Goal: Transaction & Acquisition: Purchase product/service

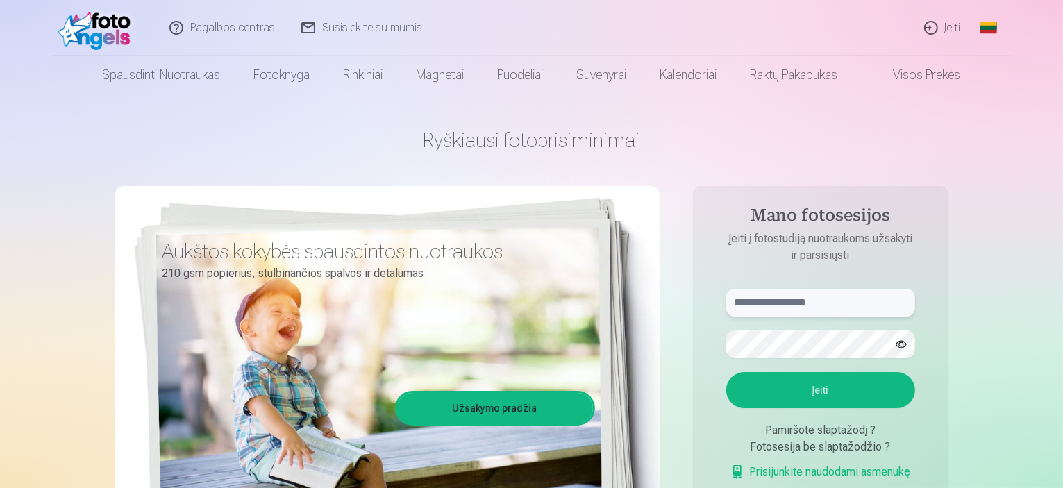
click at [802, 303] on input "text" at bounding box center [820, 303] width 189 height 28
type input "*"
click at [902, 348] on button "button" at bounding box center [901, 344] width 26 height 26
click at [846, 394] on button "Įeiti" at bounding box center [820, 390] width 189 height 36
click at [776, 307] on input "**********" at bounding box center [820, 303] width 189 height 28
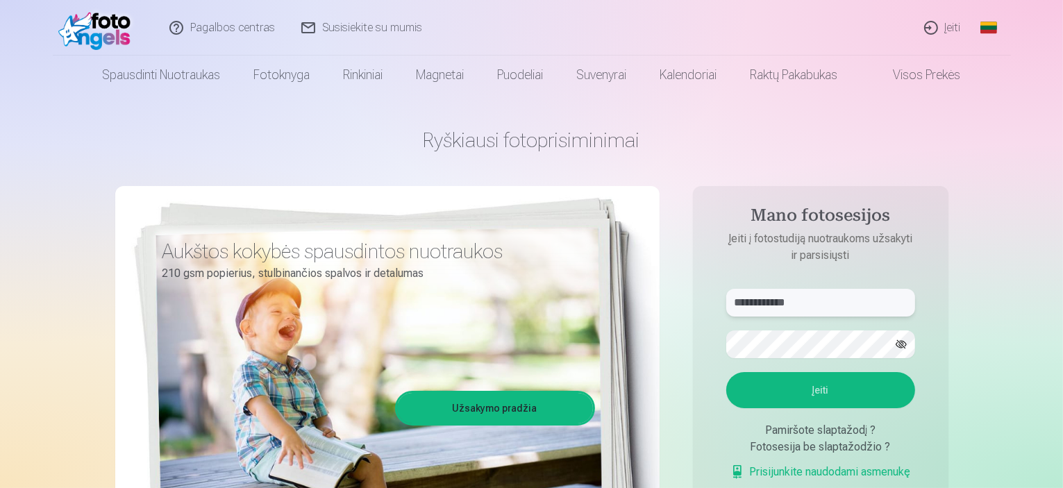
click at [784, 305] on input "**********" at bounding box center [820, 303] width 189 height 28
click at [802, 394] on button "Įeiti" at bounding box center [820, 390] width 189 height 36
click at [755, 306] on input "**********" at bounding box center [820, 303] width 189 height 28
click at [766, 388] on button "Įeiti" at bounding box center [820, 390] width 189 height 36
click at [777, 305] on input "**********" at bounding box center [820, 303] width 189 height 28
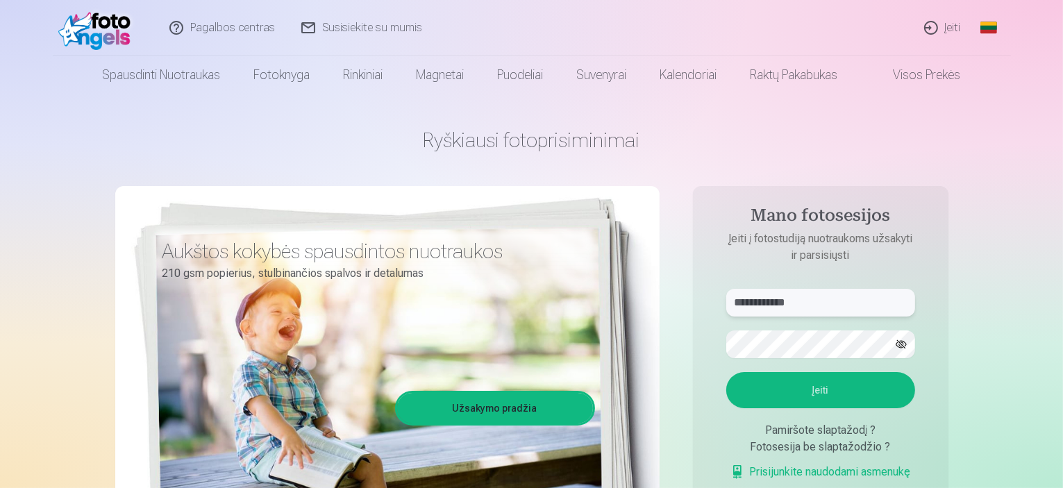
click at [783, 302] on input "**********" at bounding box center [820, 303] width 189 height 28
type input "**********"
click at [809, 396] on button "Įeiti" at bounding box center [820, 390] width 189 height 36
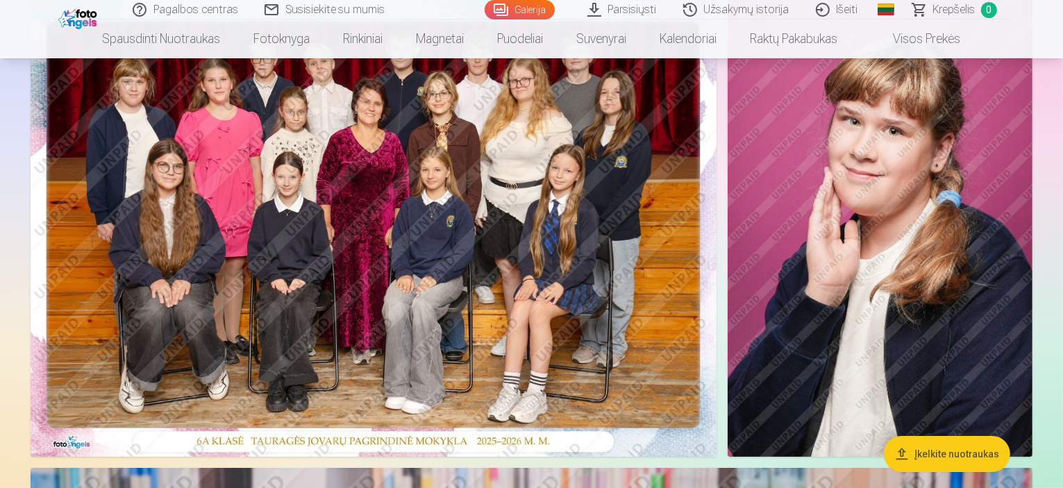
scroll to position [208, 0]
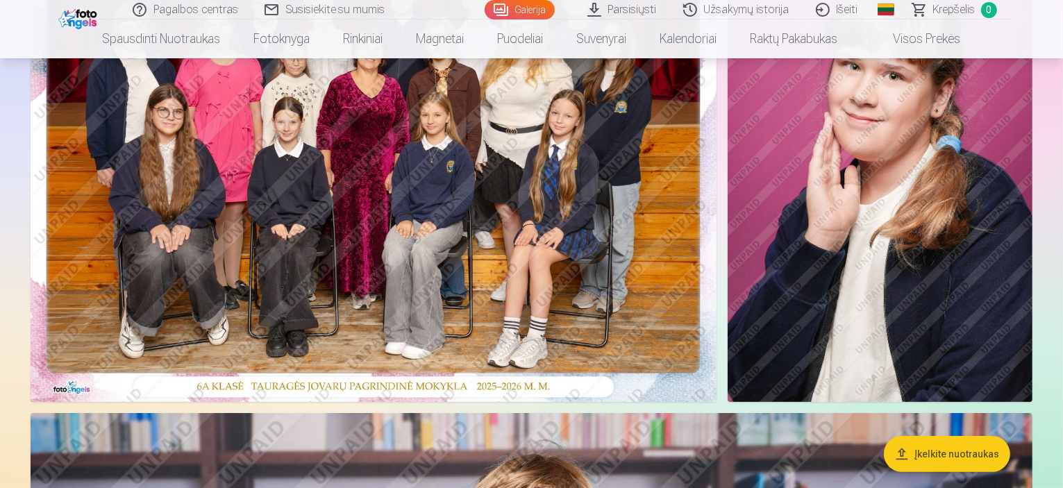
click at [355, 263] on img at bounding box center [374, 172] width 686 height 457
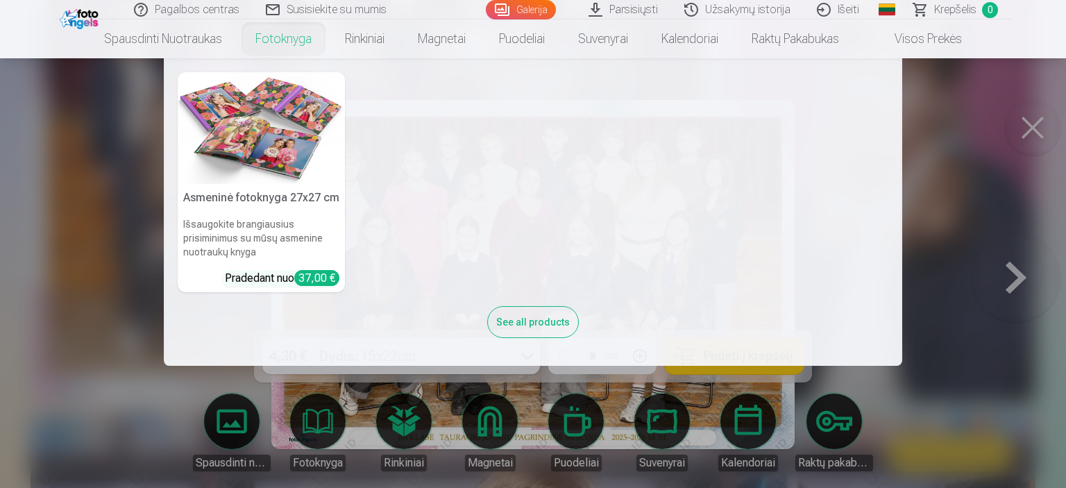
click at [1031, 124] on nav "Asmeninė fotoknyga 27x27 cm Išsaugokite brangiausius prisiminimus su mūsų asmen…" at bounding box center [533, 211] width 1066 height 307
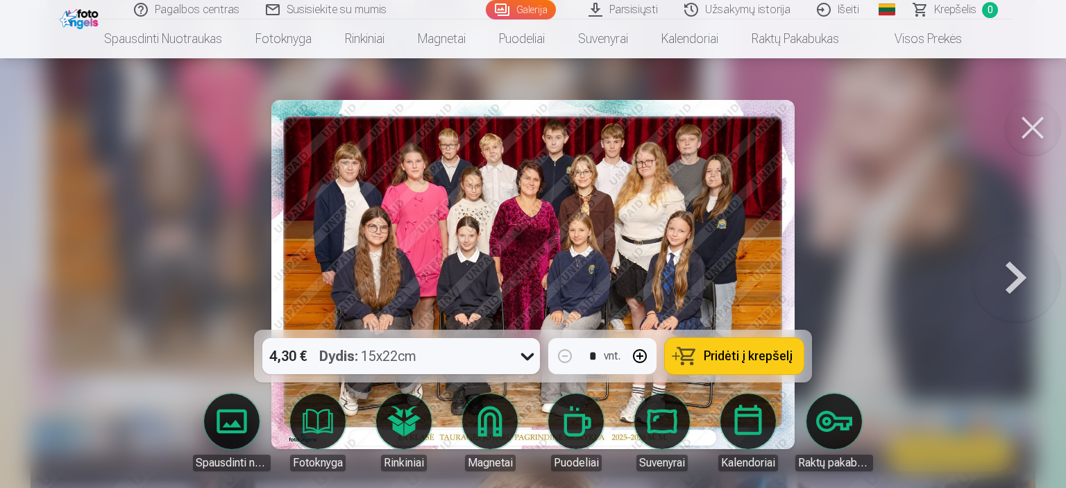
click at [1042, 133] on button at bounding box center [1033, 128] width 56 height 56
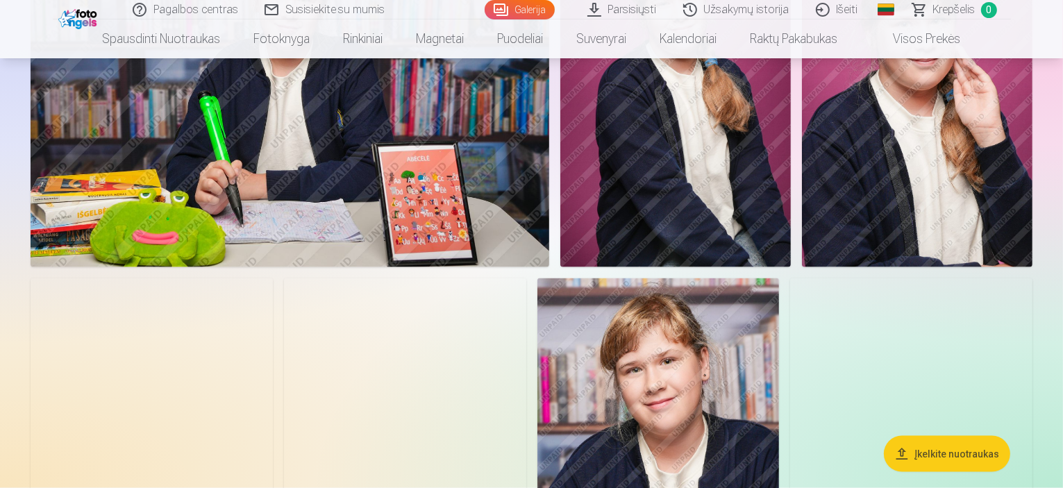
scroll to position [1735, 0]
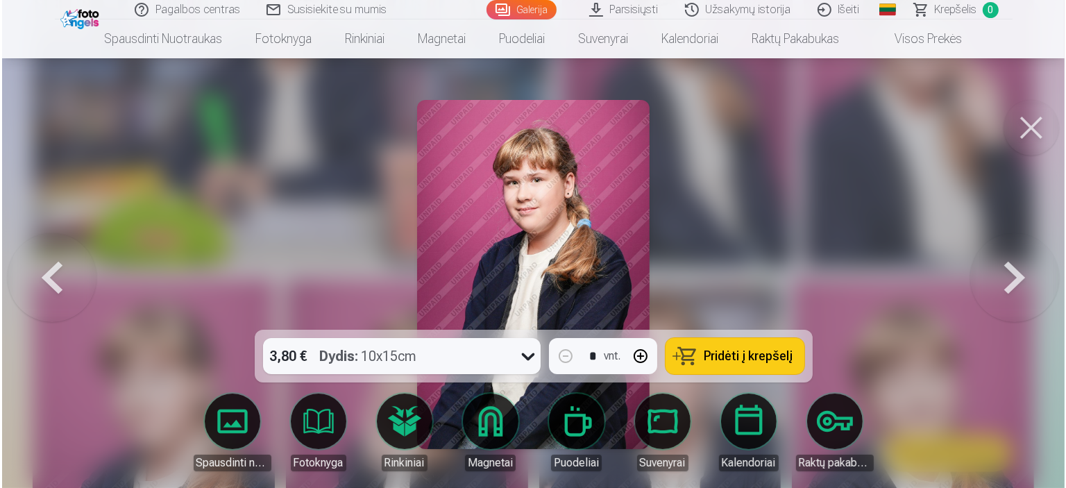
scroll to position [1738, 0]
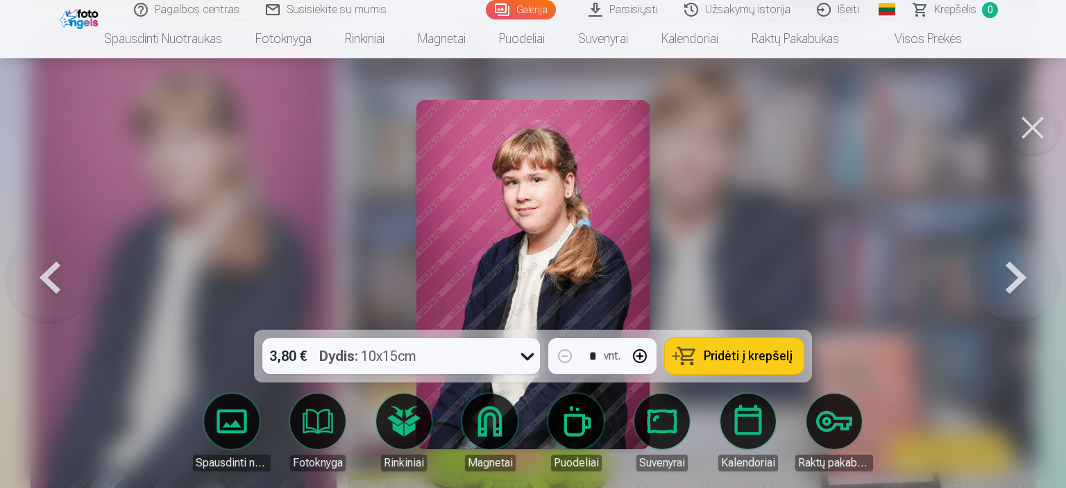
click at [727, 357] on span "Pridėti į krepšelį" at bounding box center [748, 356] width 89 height 12
click at [1036, 121] on button at bounding box center [1033, 128] width 56 height 56
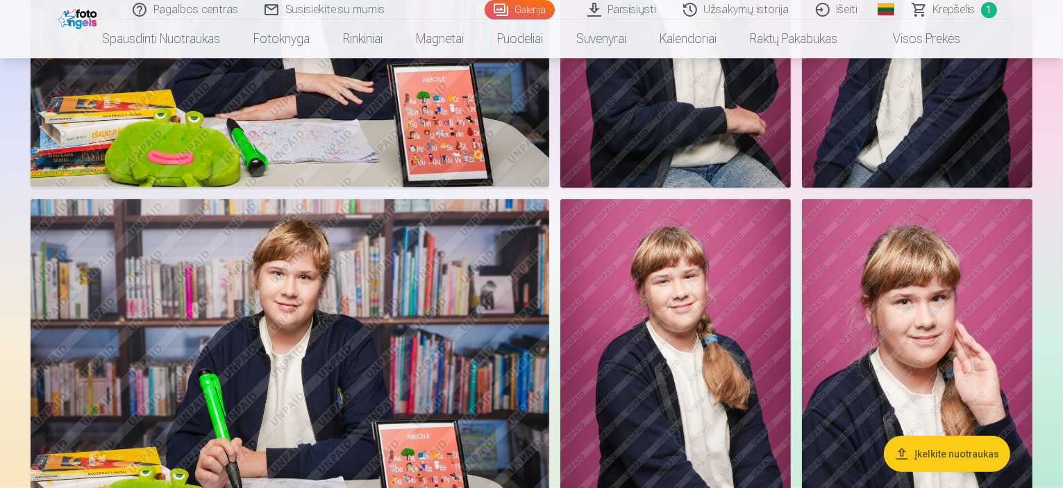
scroll to position [1666, 0]
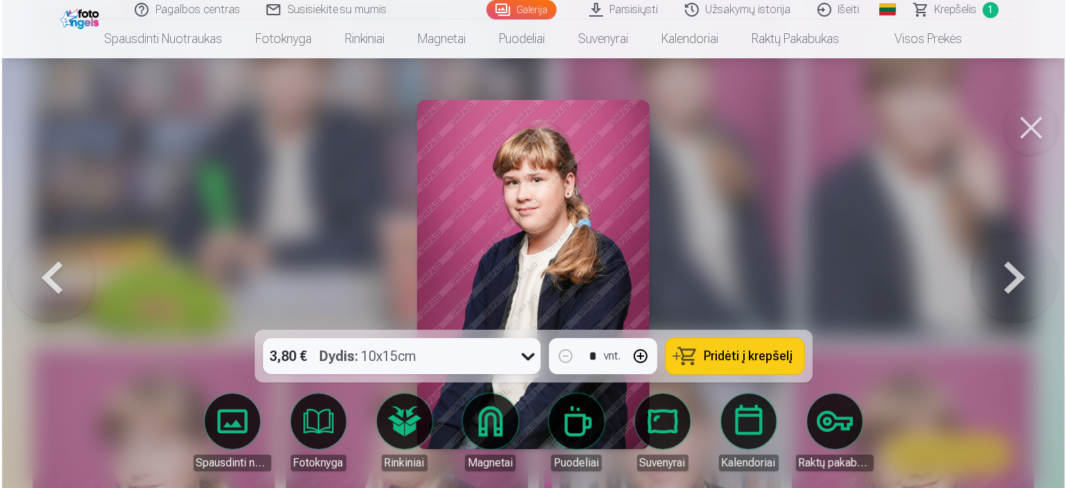
scroll to position [1669, 0]
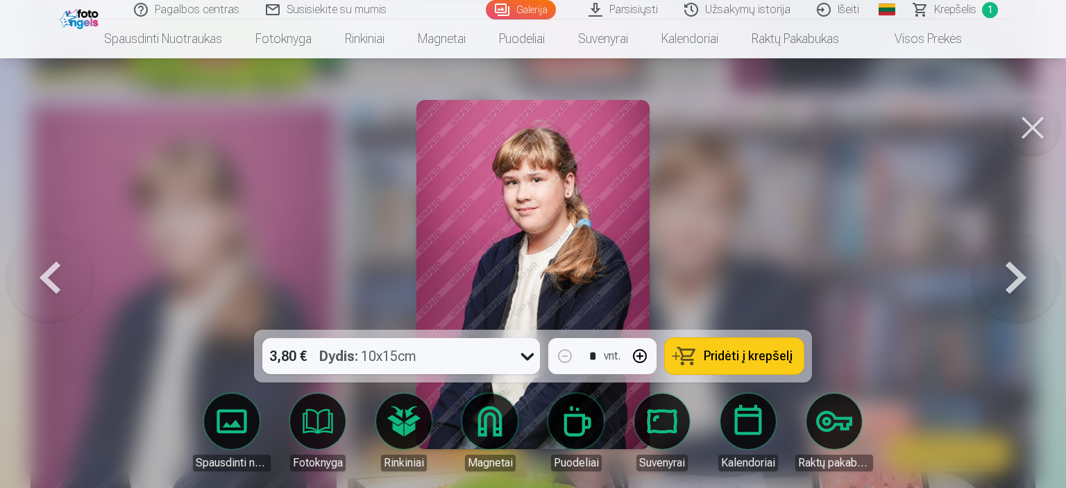
click at [1051, 133] on button at bounding box center [1033, 128] width 56 height 56
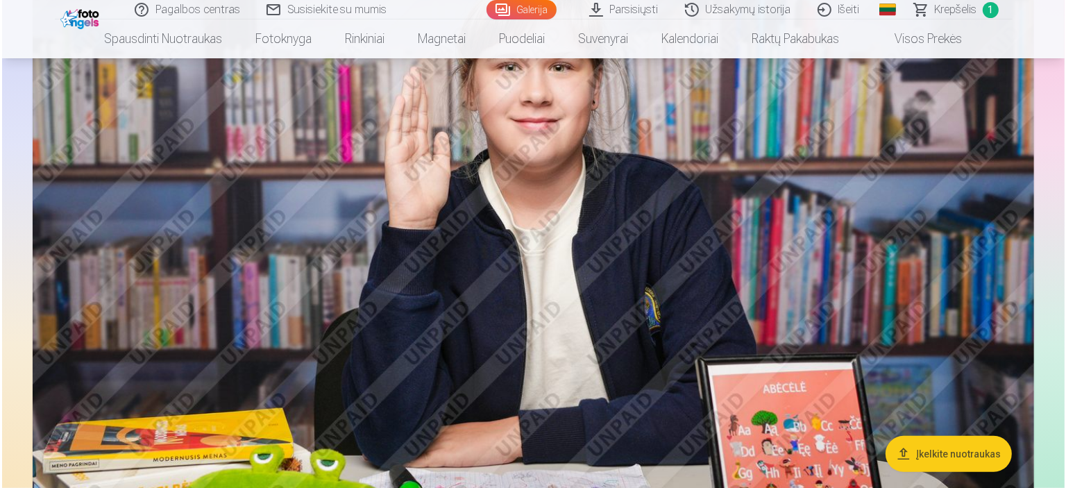
scroll to position [625, 0]
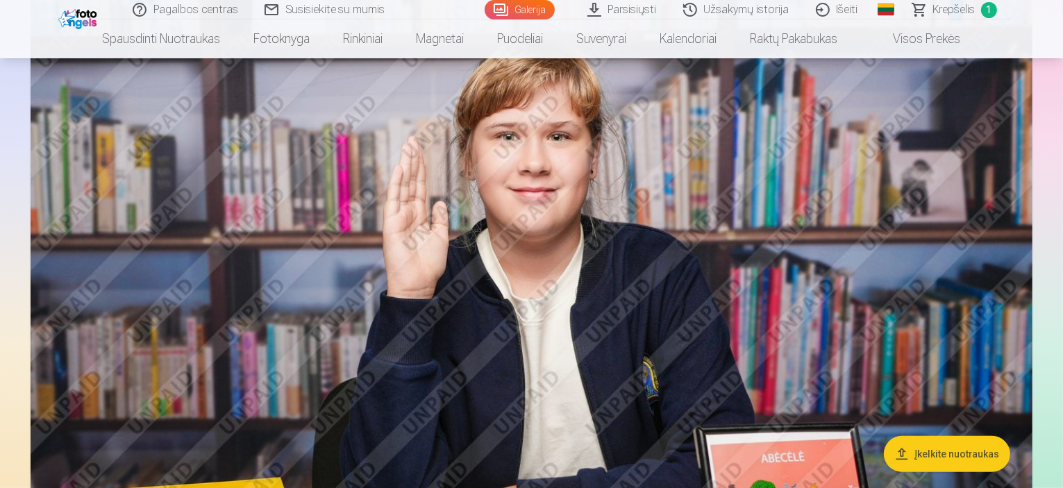
click at [330, 348] on img at bounding box center [531, 331] width 1001 height 668
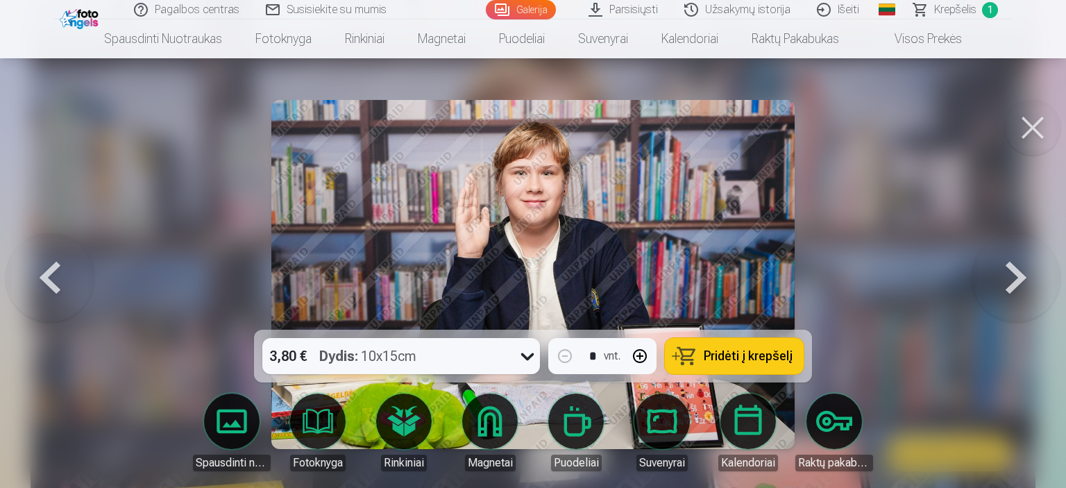
click at [1036, 127] on button at bounding box center [1033, 128] width 56 height 56
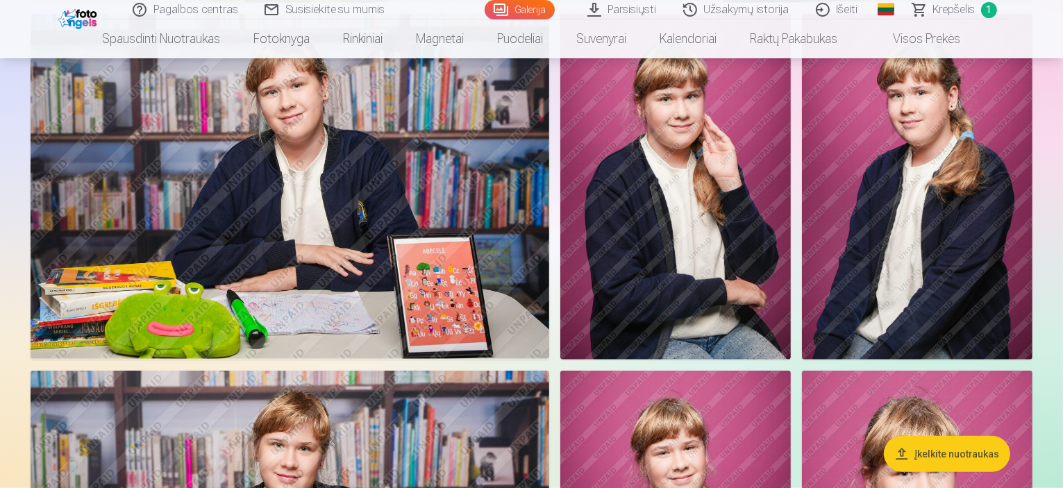
scroll to position [1178, 0]
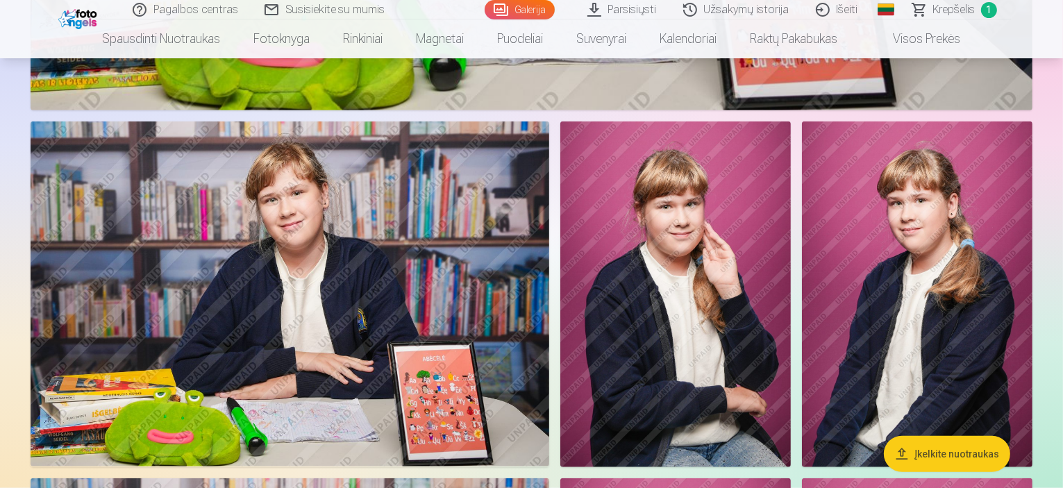
click at [790, 275] on img at bounding box center [675, 294] width 230 height 346
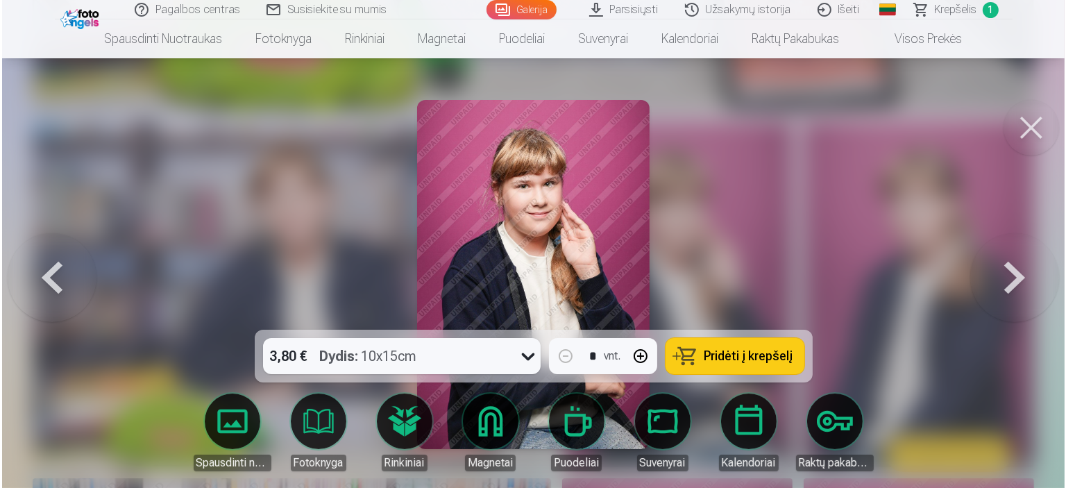
scroll to position [1180, 0]
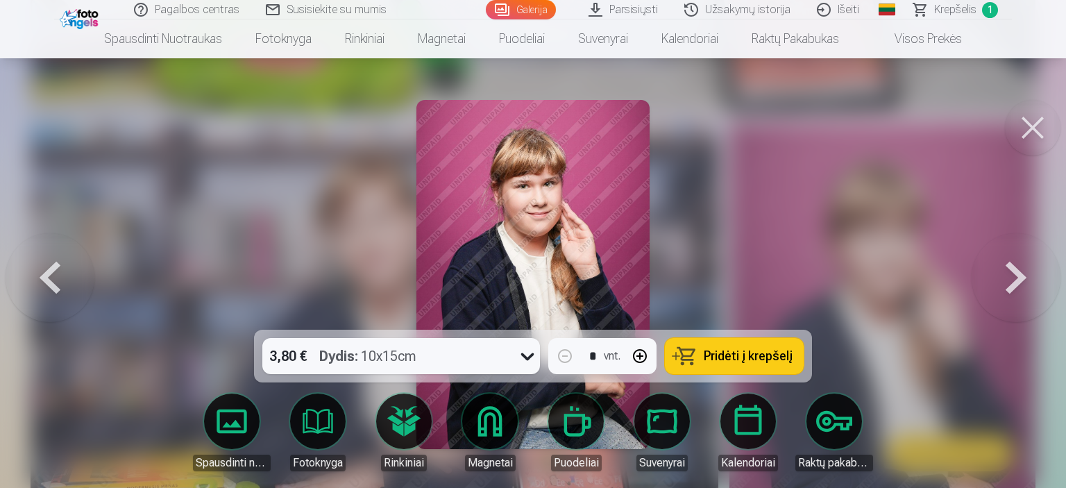
click at [768, 359] on span "Pridėti į krepšelį" at bounding box center [748, 356] width 89 height 12
click at [1035, 120] on button at bounding box center [1033, 128] width 56 height 56
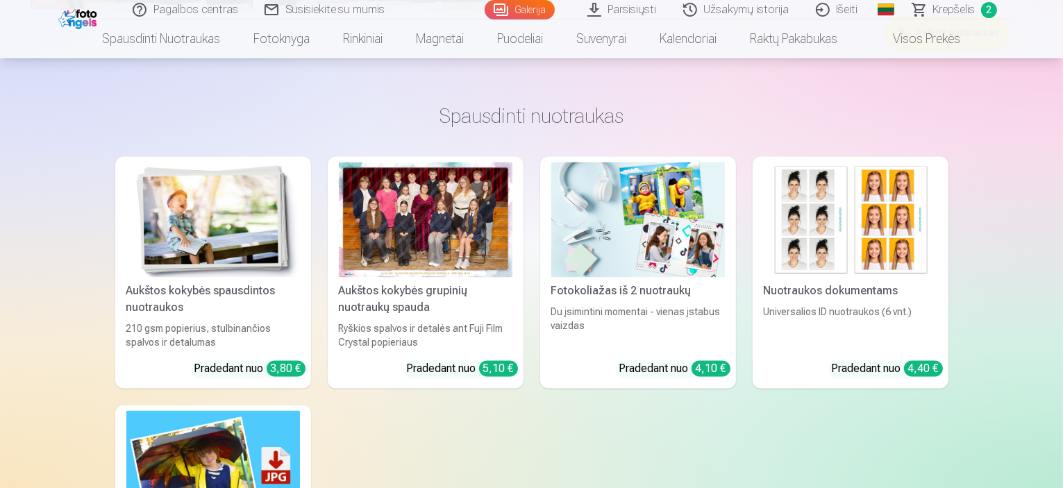
scroll to position [2705, 0]
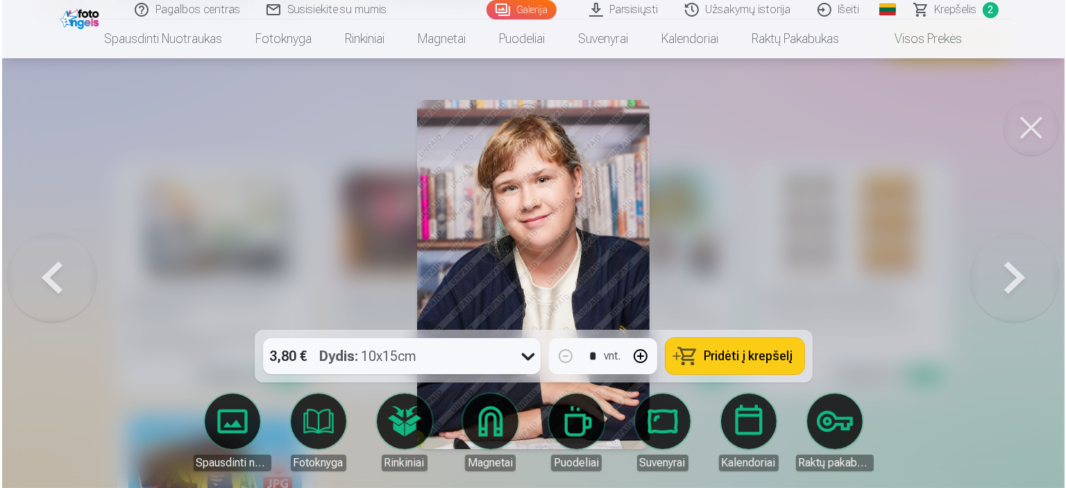
scroll to position [2712, 0]
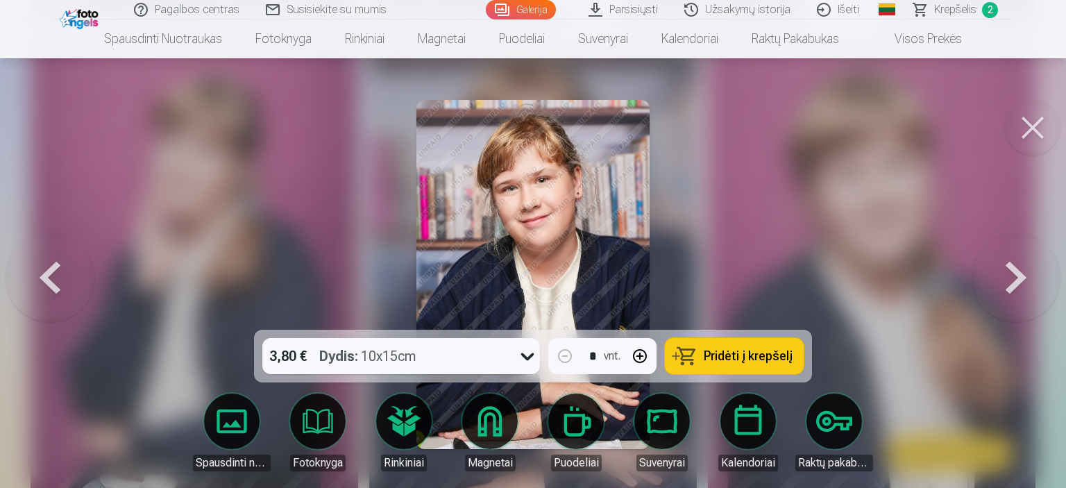
click at [742, 358] on span "Pridėti į krepšelį" at bounding box center [748, 356] width 89 height 12
click at [1038, 136] on button at bounding box center [1033, 128] width 56 height 56
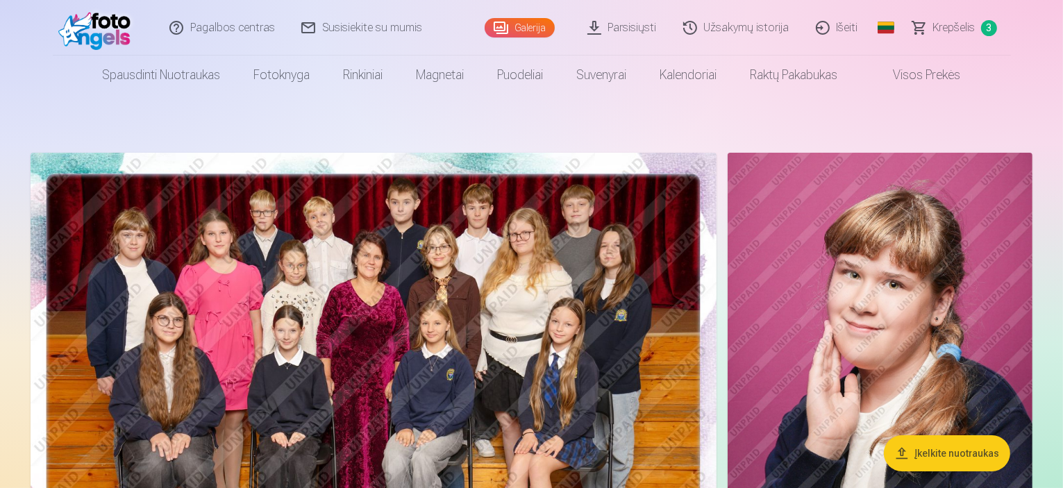
click at [346, 332] on img at bounding box center [374, 381] width 686 height 457
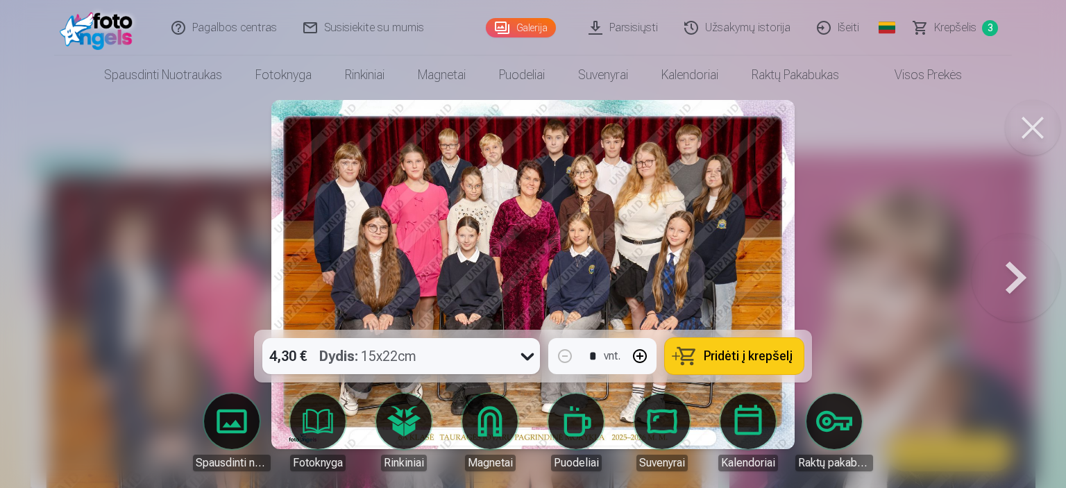
click at [762, 352] on span "Pridėti į krepšelį" at bounding box center [748, 356] width 89 height 12
click at [1034, 130] on button at bounding box center [1033, 128] width 56 height 56
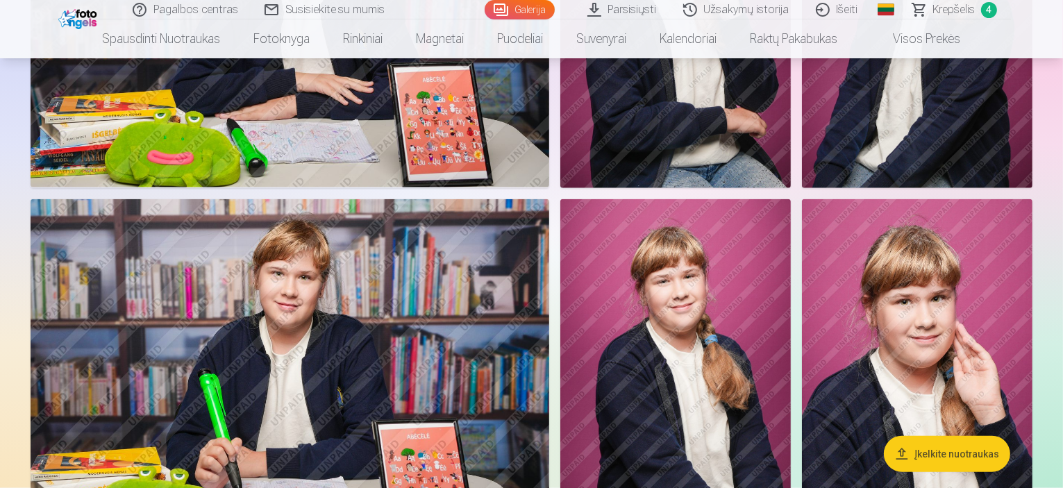
scroll to position [1180, 0]
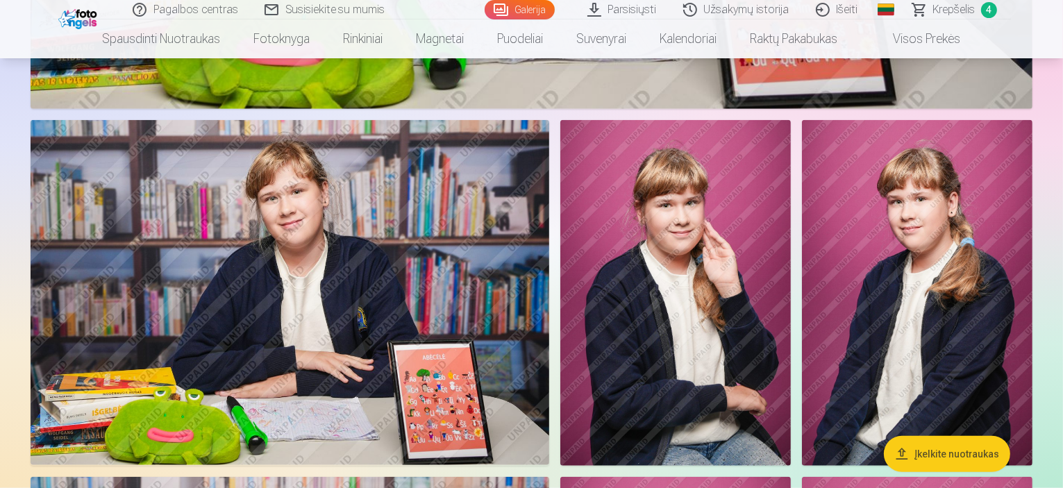
click at [389, 302] on img at bounding box center [290, 293] width 518 height 346
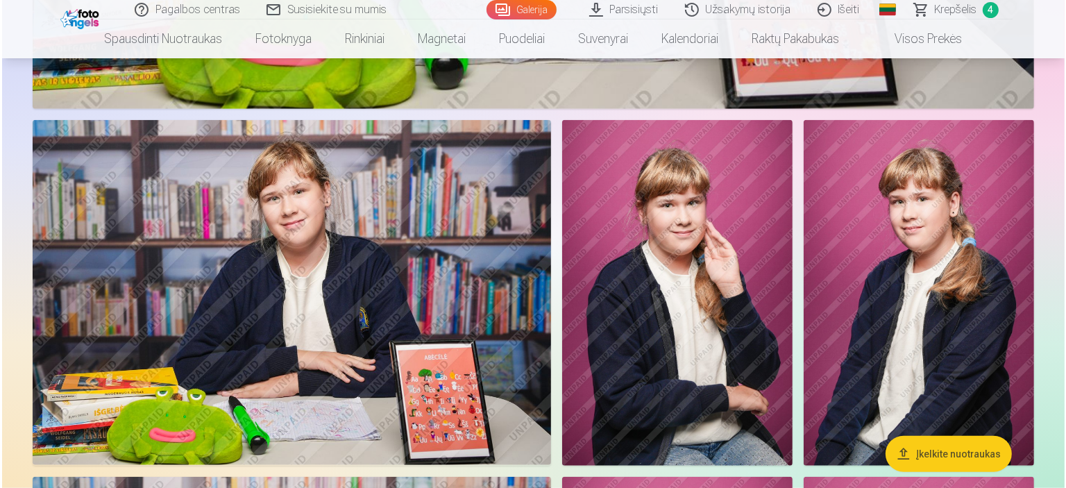
scroll to position [1181, 0]
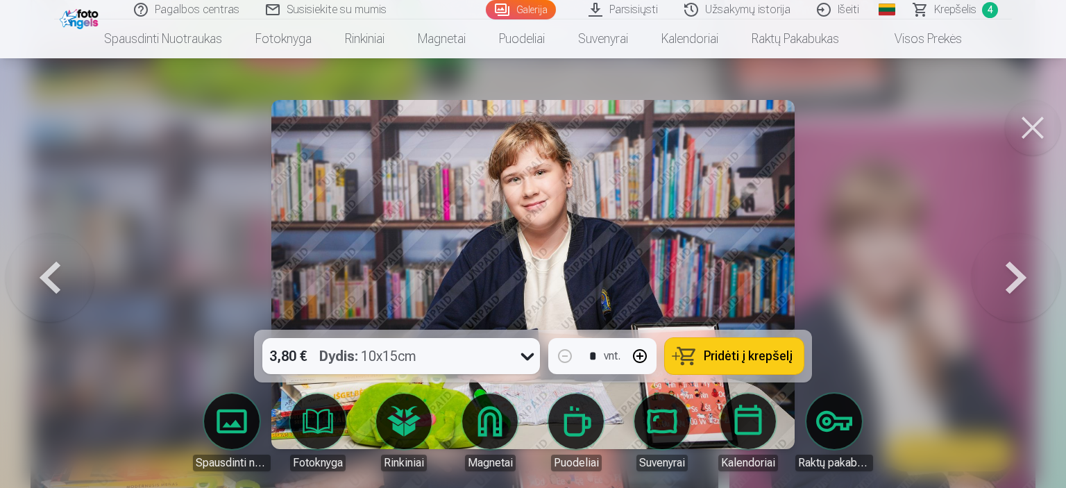
click at [734, 357] on span "Pridėti į krepšelį" at bounding box center [748, 356] width 89 height 12
click at [965, 9] on span "Krepšelis" at bounding box center [955, 9] width 42 height 17
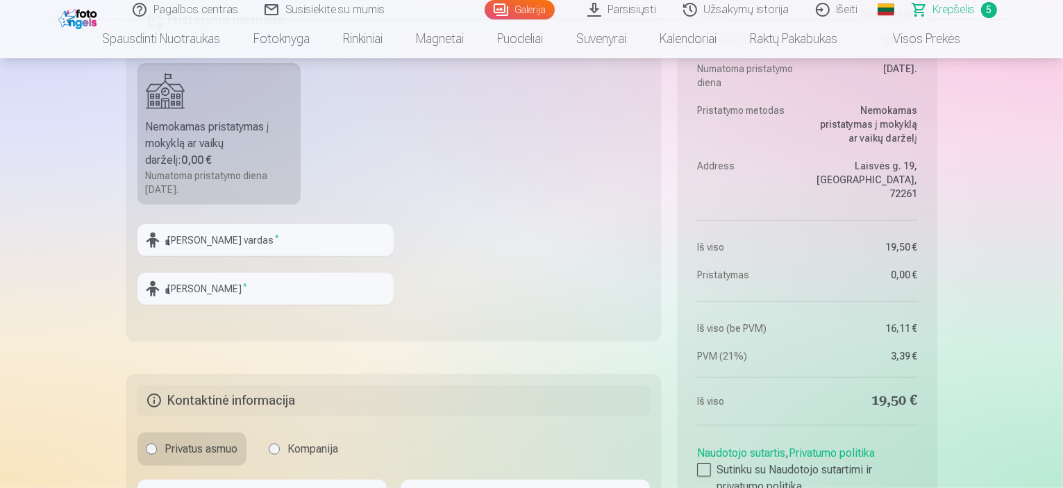
scroll to position [972, 0]
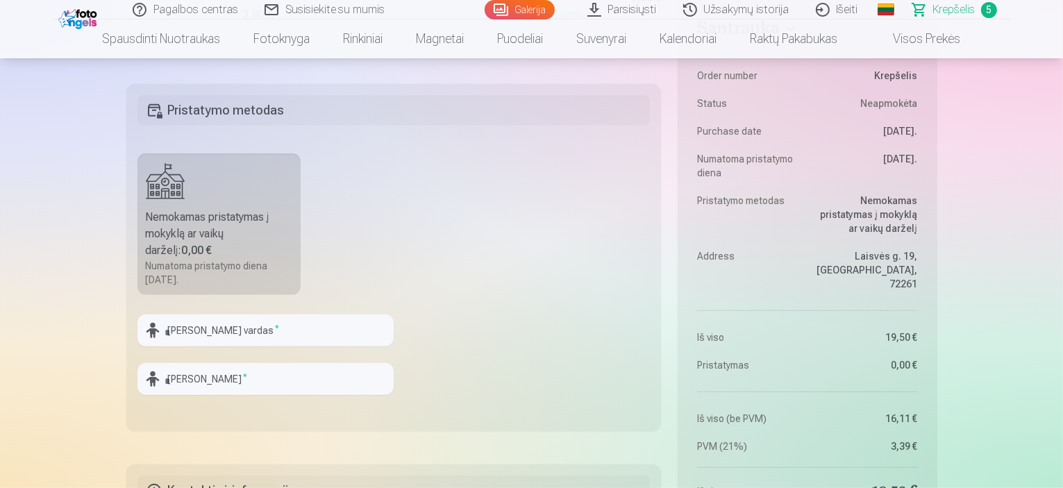
click at [207, 223] on div "Nemokamas pristatymas į mokyklą ar vaikų darželį : 0,00 €" at bounding box center [219, 234] width 147 height 50
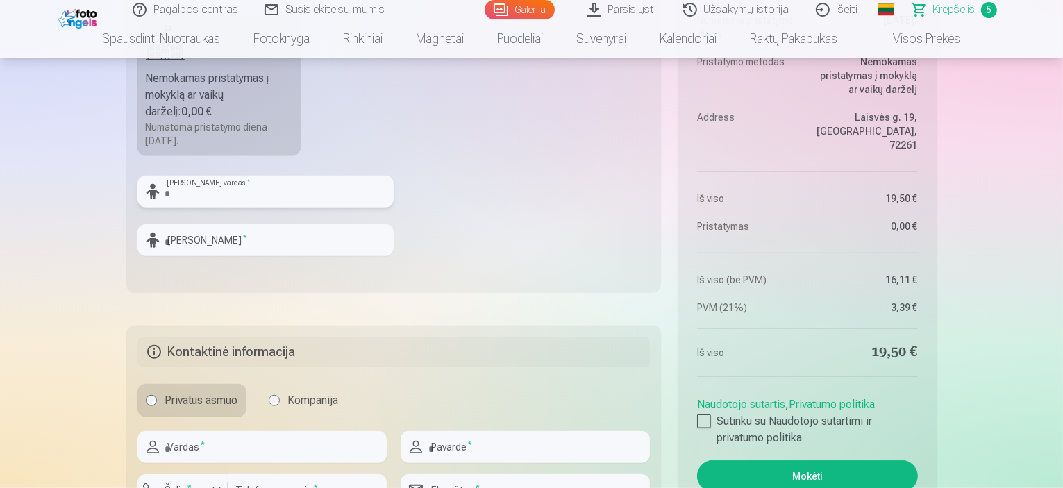
click at [198, 200] on input "text" at bounding box center [265, 192] width 256 height 32
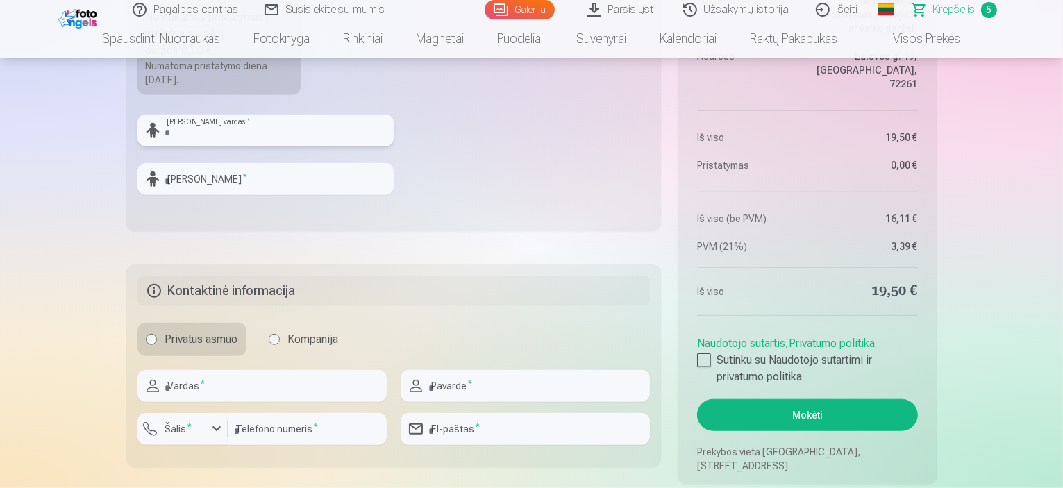
scroll to position [1180, 0]
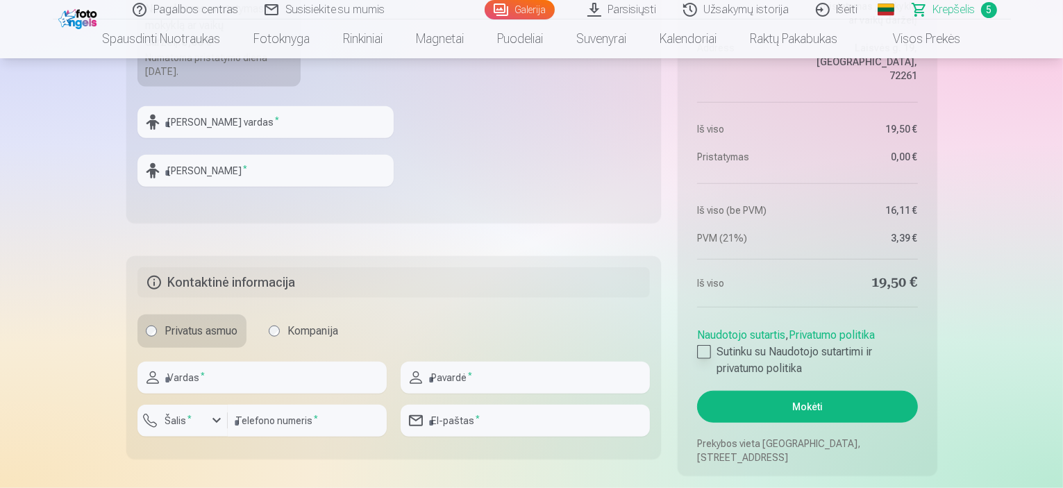
click at [699, 349] on div at bounding box center [704, 352] width 14 height 14
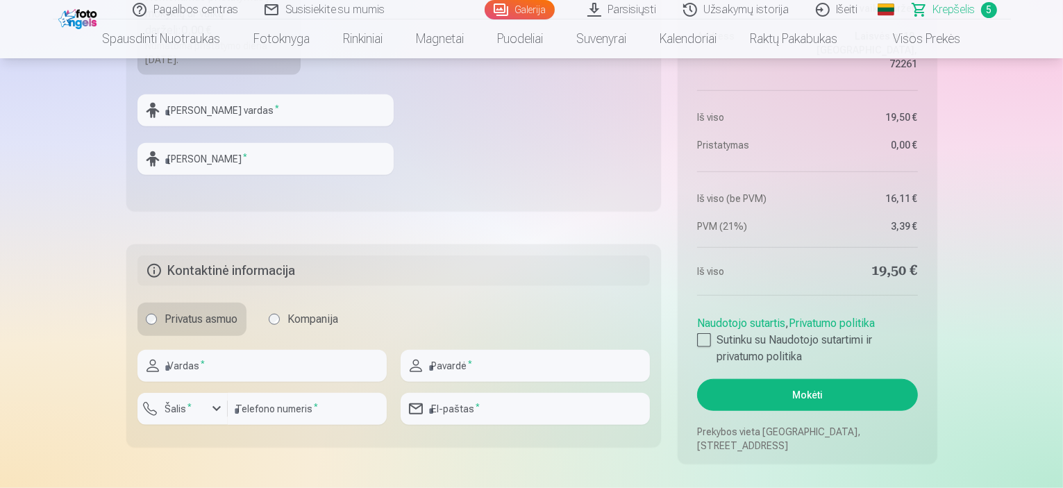
scroll to position [1249, 0]
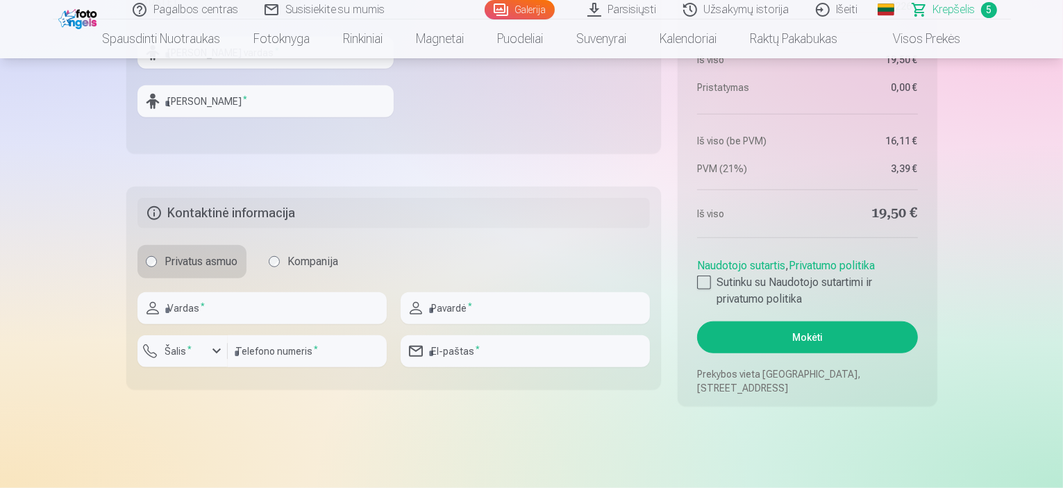
click at [776, 332] on button "Mokėti" at bounding box center [807, 337] width 220 height 32
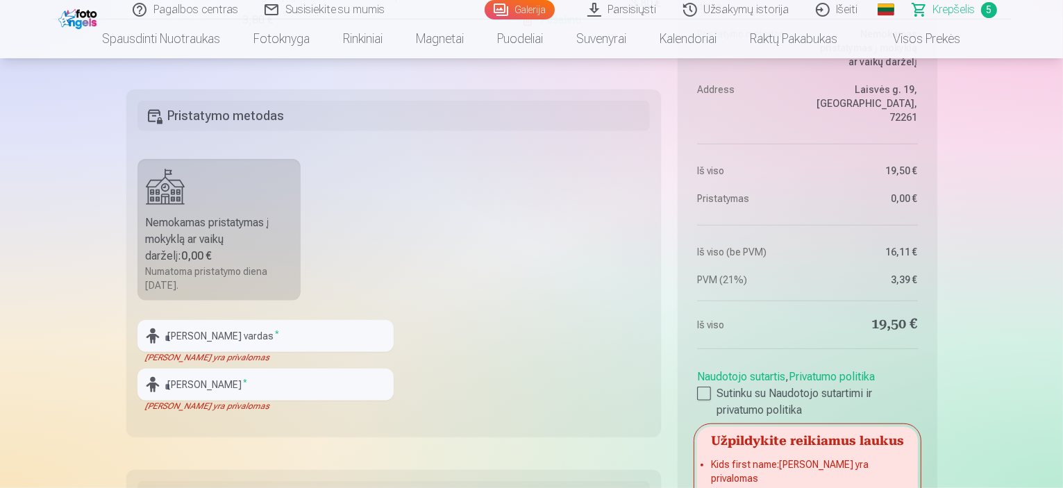
scroll to position [972, 0]
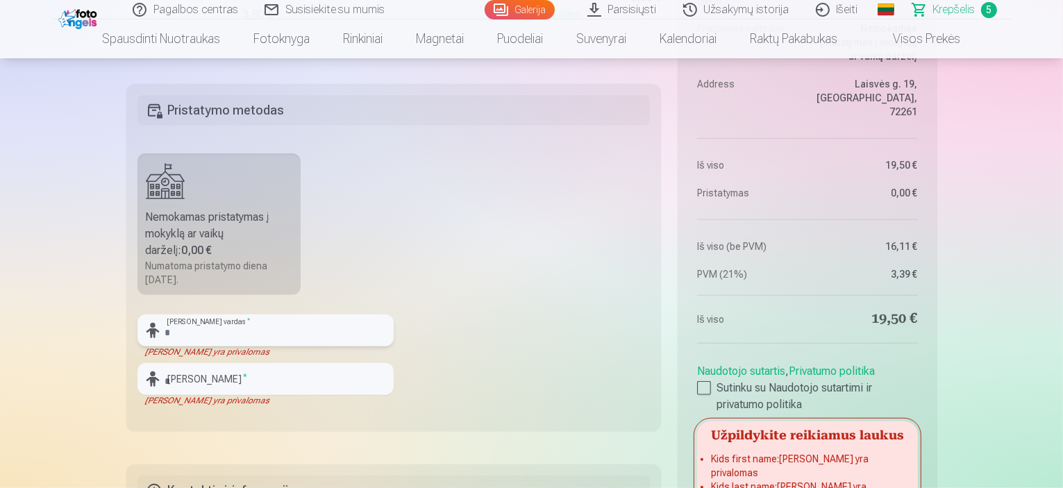
click at [203, 330] on input "text" at bounding box center [265, 330] width 256 height 32
click at [323, 356] on div "[PERSON_NAME] yra privalomas" at bounding box center [265, 351] width 256 height 11
click at [204, 337] on input "text" at bounding box center [265, 330] width 256 height 32
click at [216, 326] on input "text" at bounding box center [265, 330] width 256 height 32
type input "*"
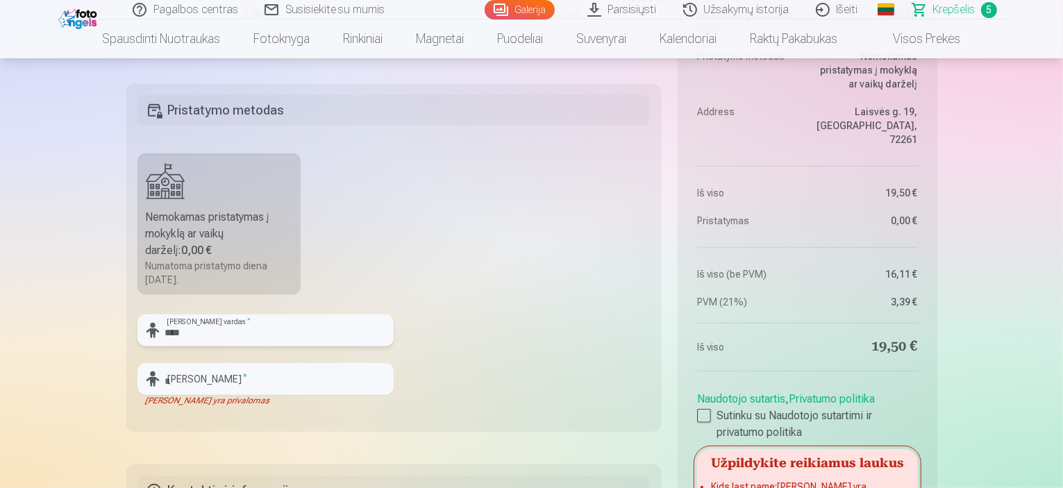
type input "****"
click at [169, 383] on input "text" at bounding box center [265, 379] width 256 height 32
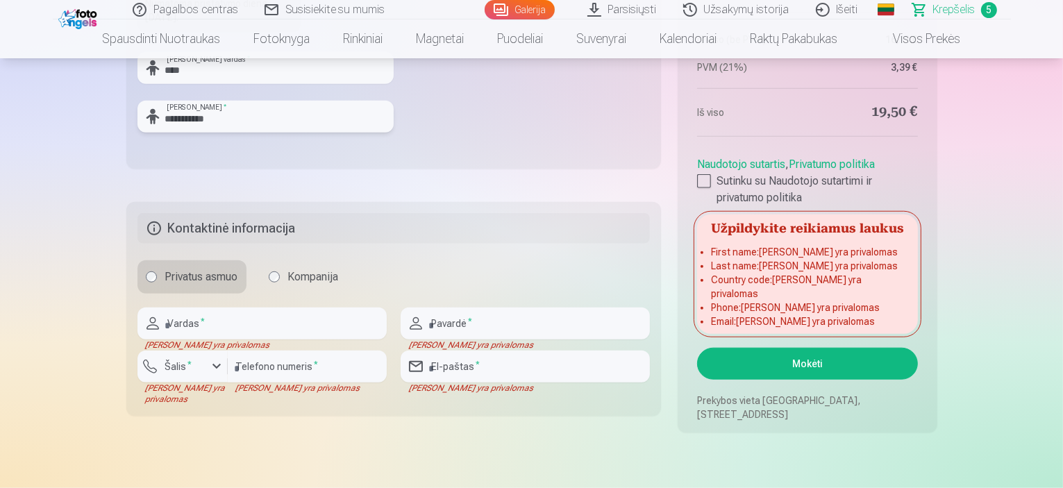
scroll to position [1249, 0]
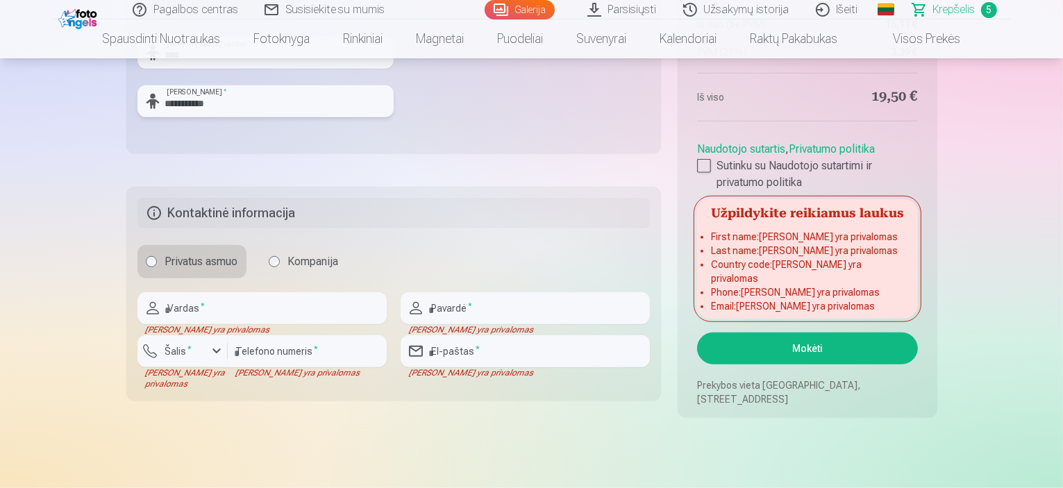
type input "**********"
click at [738, 344] on button "Mokėti" at bounding box center [807, 348] width 220 height 32
click at [227, 315] on input "text" at bounding box center [261, 308] width 249 height 32
type input "*****"
type input "**********"
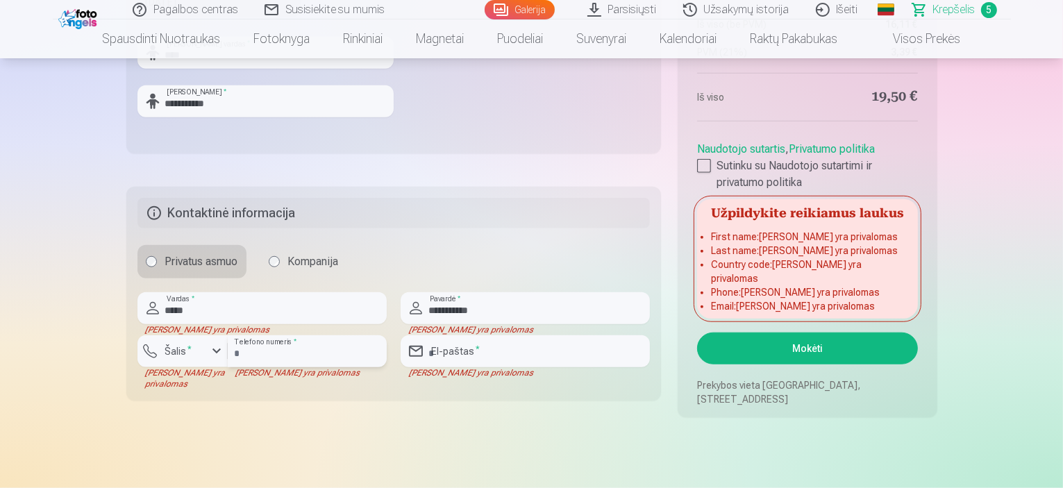
type input "*********"
type input "**********"
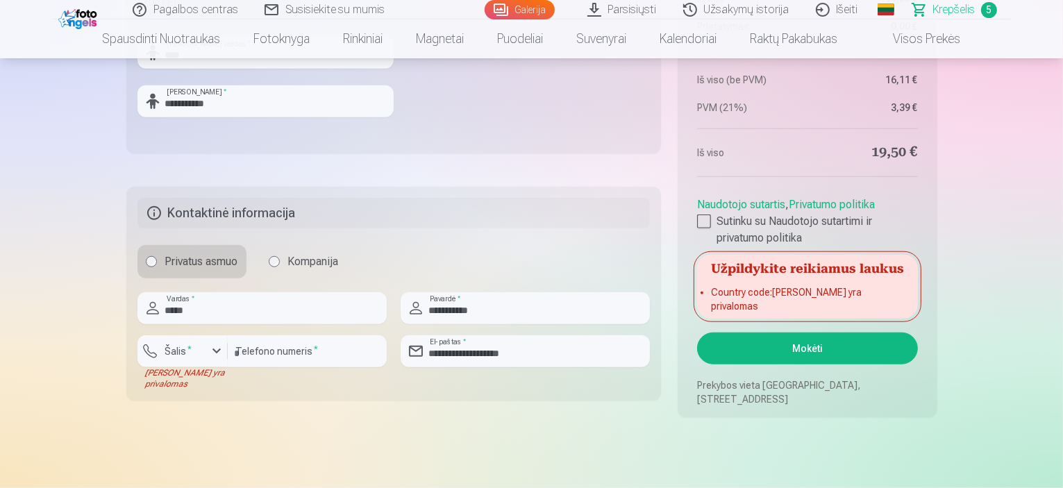
click at [412, 282] on fieldset "**********" at bounding box center [393, 294] width 535 height 214
click at [215, 350] on div "button" at bounding box center [216, 351] width 17 height 17
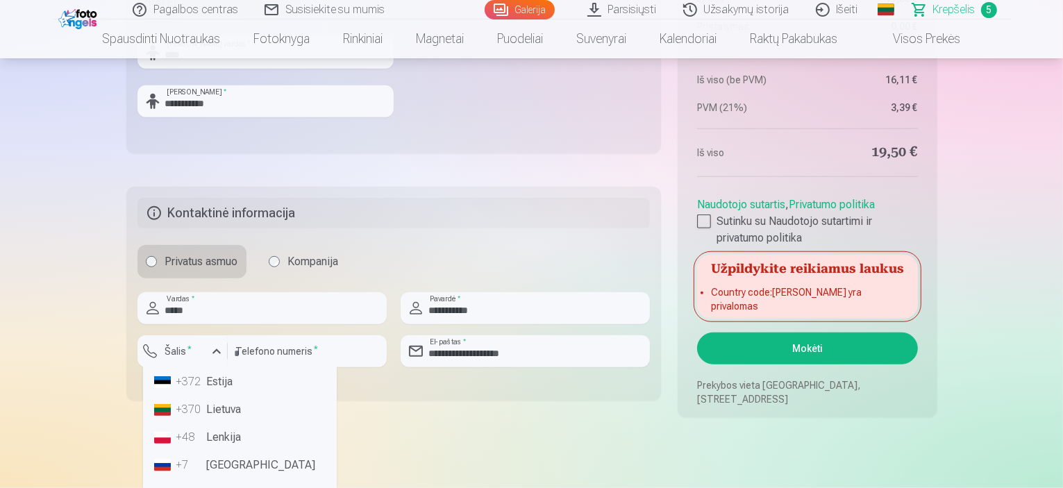
scroll to position [0, 0]
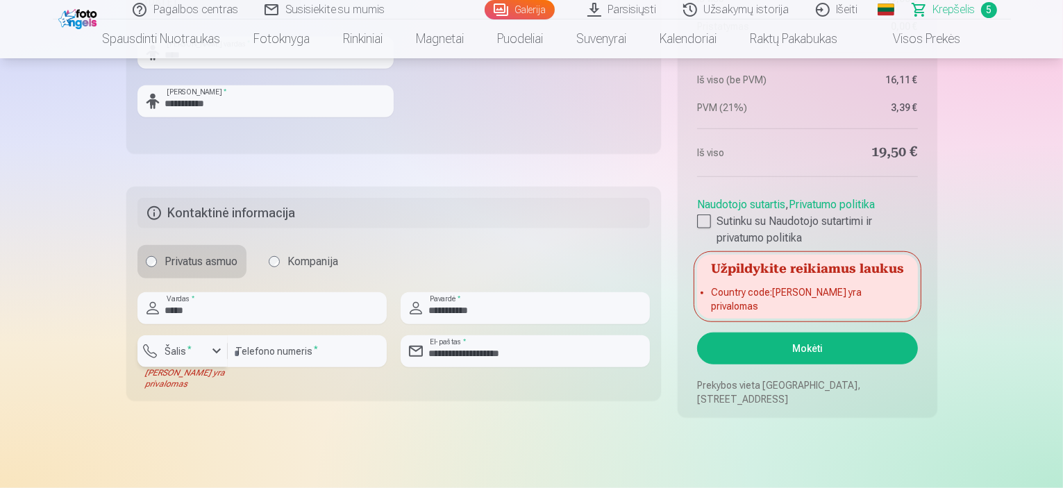
click at [219, 350] on div "button" at bounding box center [216, 351] width 17 height 17
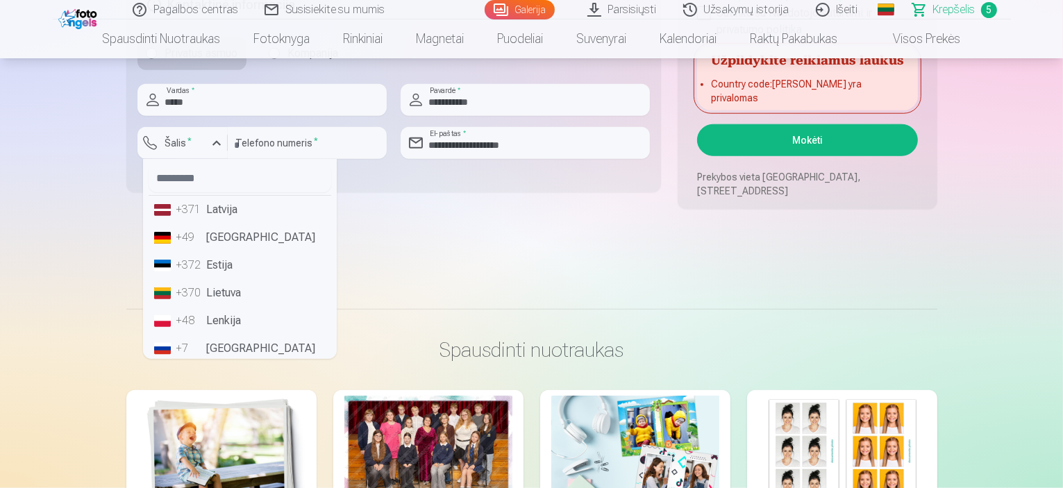
scroll to position [69, 0]
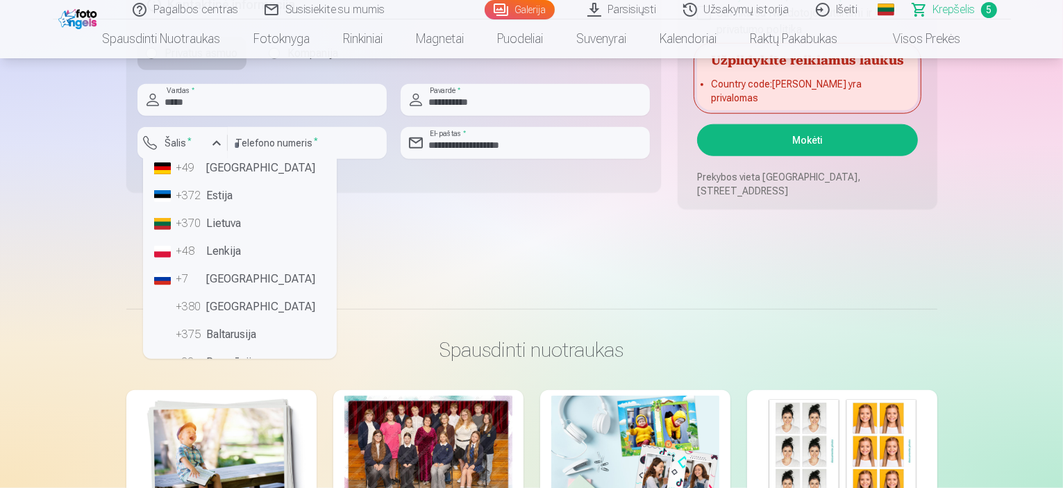
click at [246, 228] on li "+370 Lietuva" at bounding box center [240, 224] width 183 height 28
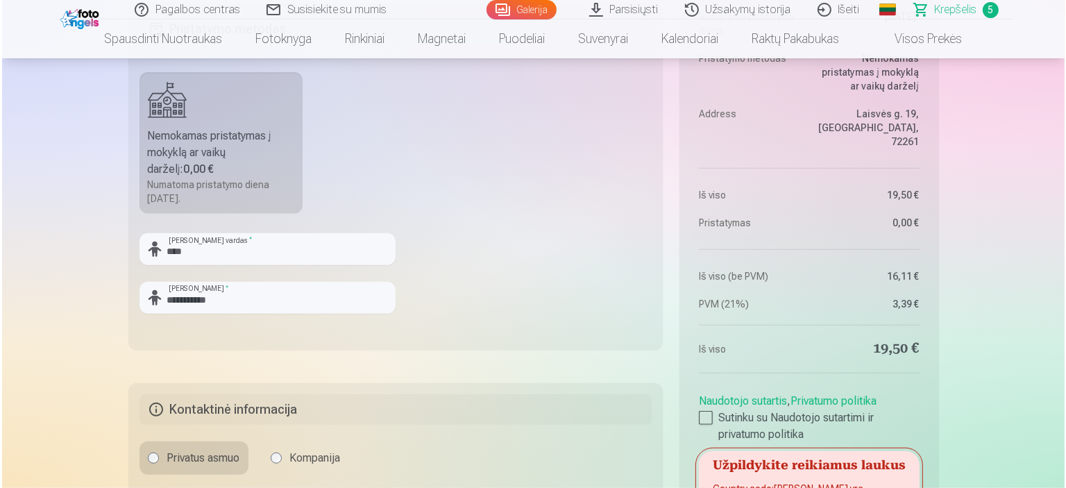
scroll to position [1249, 0]
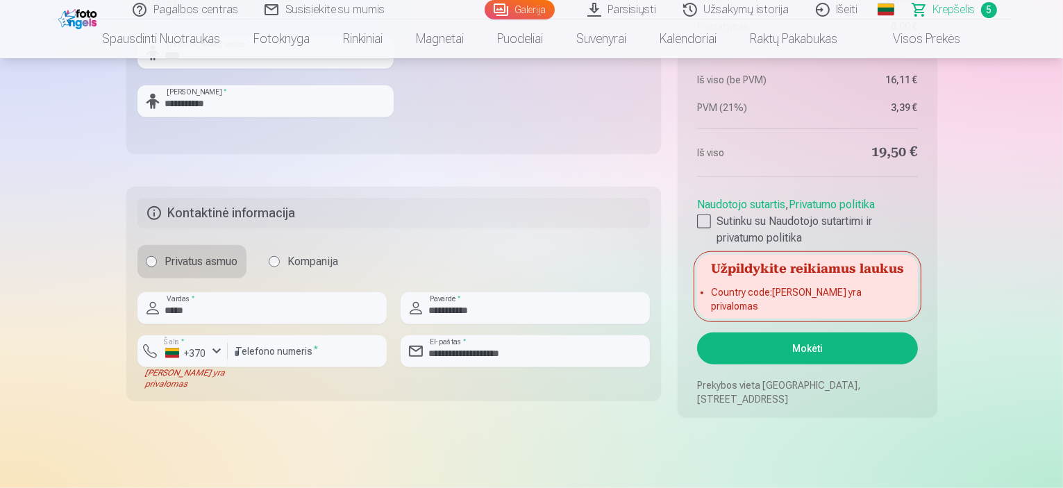
click at [819, 350] on button "Mokėti" at bounding box center [807, 348] width 220 height 32
